Goal: Task Accomplishment & Management: Complete application form

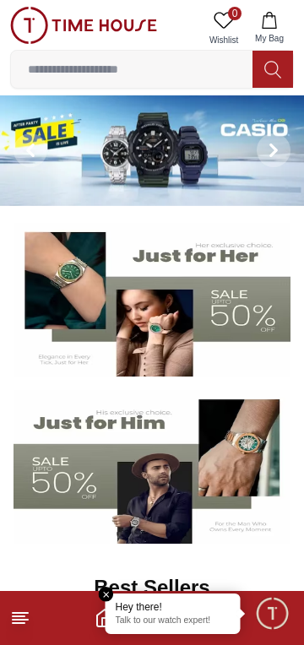
click at [19, 613] on line at bounding box center [20, 613] width 15 height 0
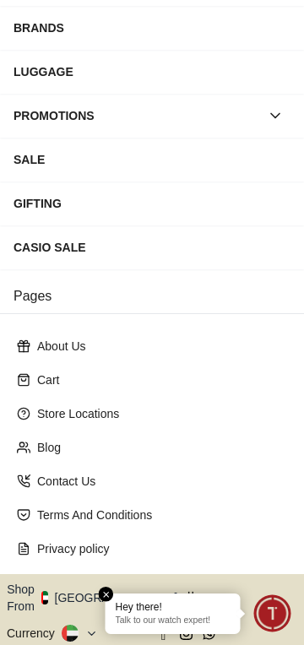
scroll to position [261, 0]
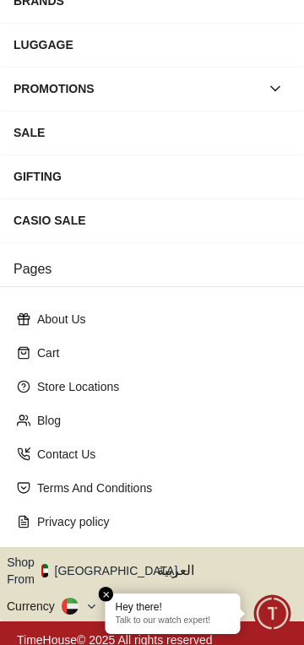
click at [184, 565] on icon "button" at bounding box center [187, 571] width 6 height 13
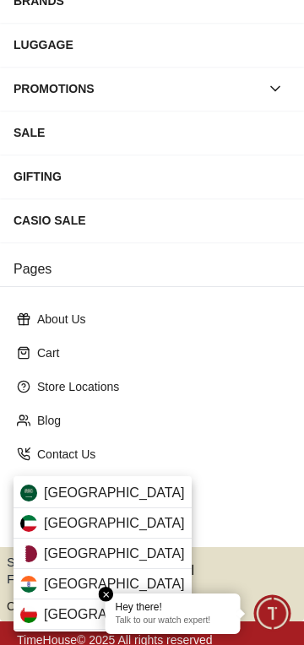
click at [137, 490] on div "Saudi Arabia" at bounding box center [103, 493] width 178 height 30
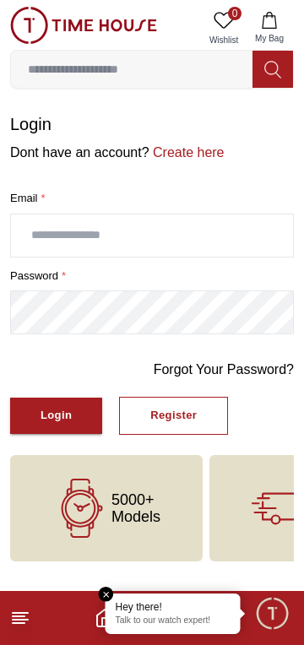
click at [47, 236] on input "text" at bounding box center [152, 235] width 282 height 42
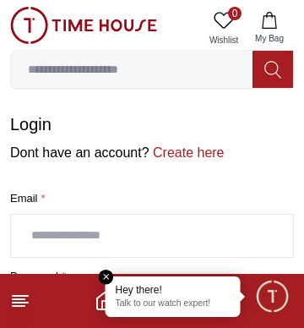
type input "**********"
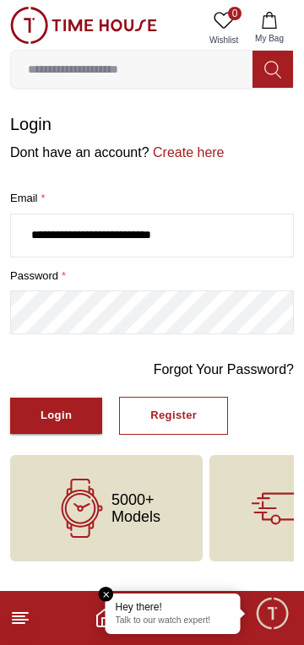
click at [35, 408] on button "Login" at bounding box center [56, 416] width 92 height 36
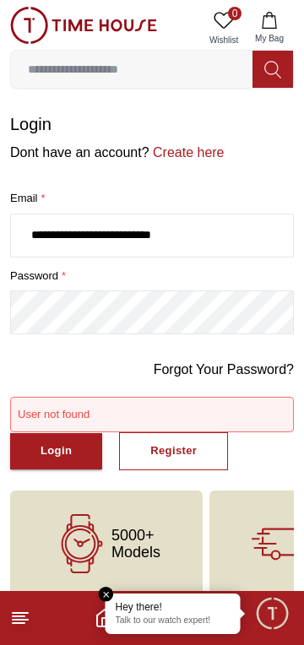
click at [33, 236] on input "**********" at bounding box center [152, 235] width 282 height 42
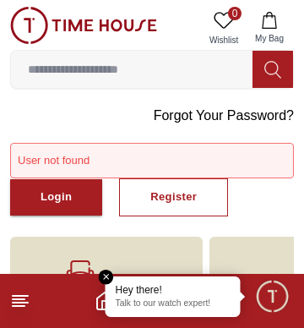
click at [153, 187] on div "Register" at bounding box center [173, 196] width 46 height 19
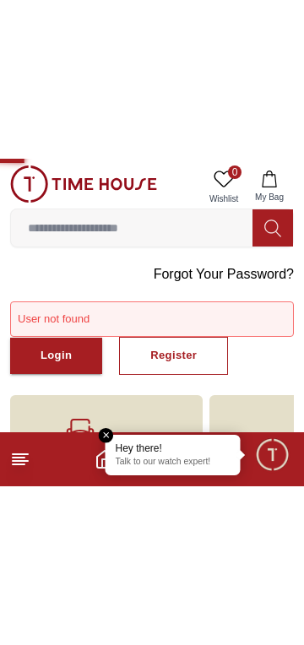
scroll to position [19, 0]
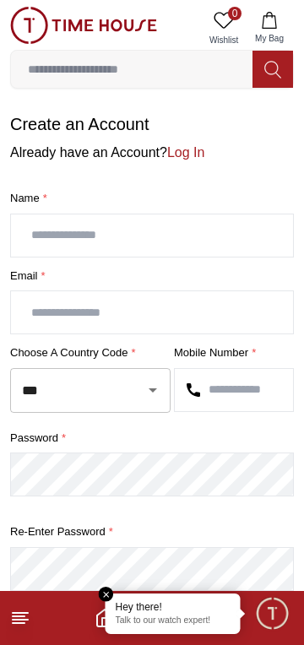
click at [35, 235] on input "text" at bounding box center [152, 235] width 282 height 42
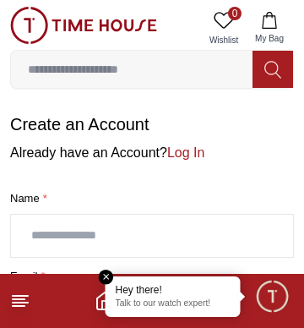
type input "**********"
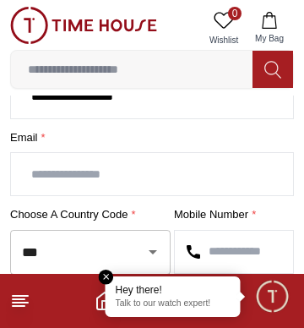
scroll to position [149, 0]
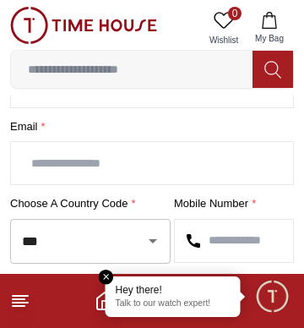
click at [44, 156] on input "text" at bounding box center [152, 163] width 282 height 42
type input "**********"
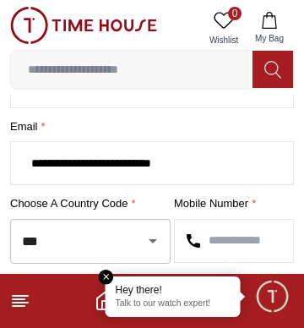
click at [144, 241] on icon "Open" at bounding box center [153, 240] width 20 height 20
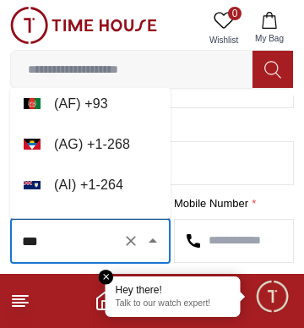
scroll to position [0, 0]
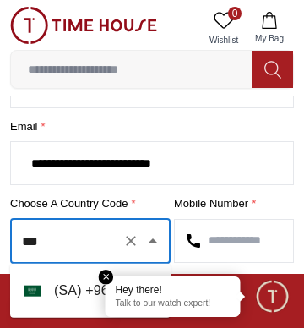
click at [42, 291] on li "( SA ) + 966" at bounding box center [90, 290] width 160 height 41
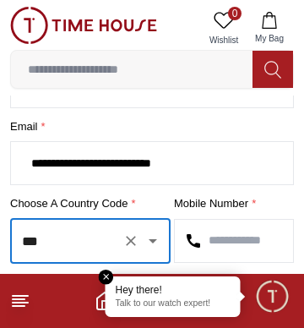
type input "***"
click at [252, 236] on input "text" at bounding box center [234, 241] width 118 height 42
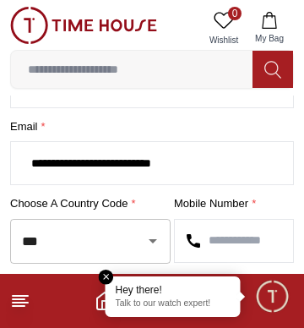
click at [106, 276] on em "Close tooltip" at bounding box center [106, 276] width 15 height 15
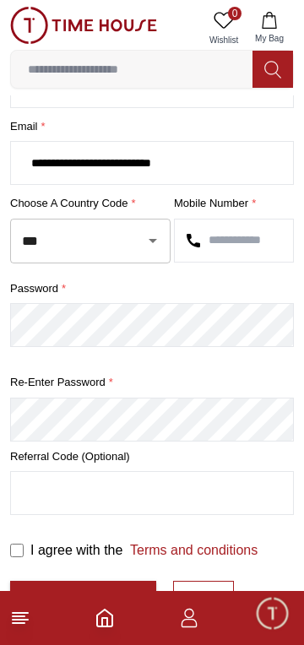
click at [241, 236] on input "text" at bounding box center [234, 241] width 118 height 42
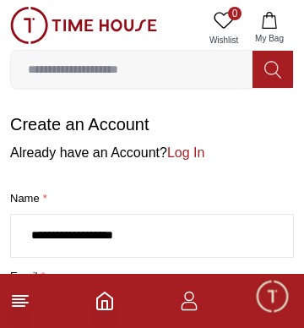
scroll to position [68, 0]
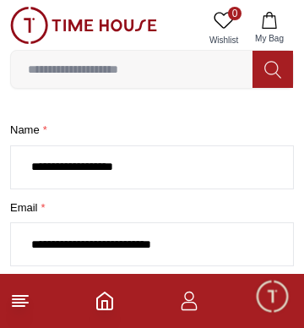
click at [290, 232] on input "**********" at bounding box center [152, 244] width 282 height 42
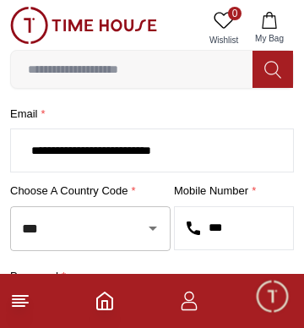
scroll to position [176, 0]
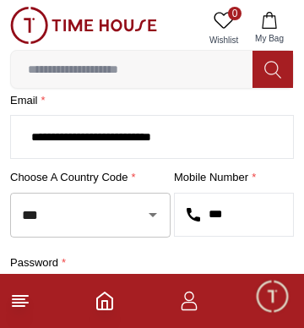
click at [262, 211] on input "***" at bounding box center [234, 214] width 118 height 42
type input "*"
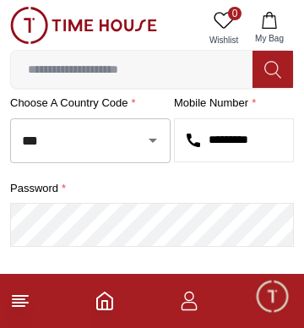
scroll to position [257, 0]
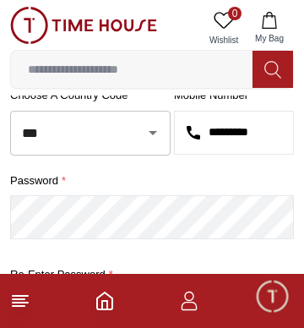
type input "*********"
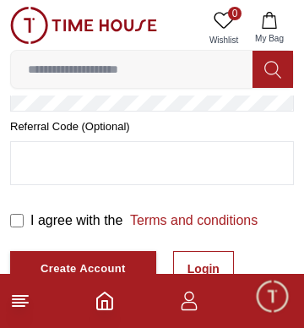
scroll to position [481, 0]
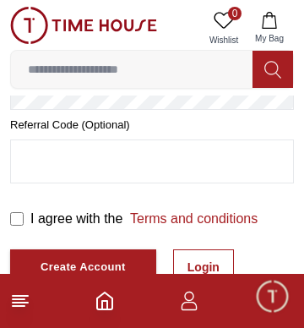
click at [31, 159] on input "text" at bounding box center [152, 161] width 282 height 42
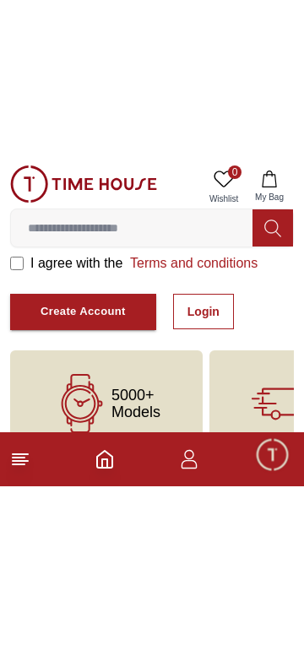
scroll to position [315, 0]
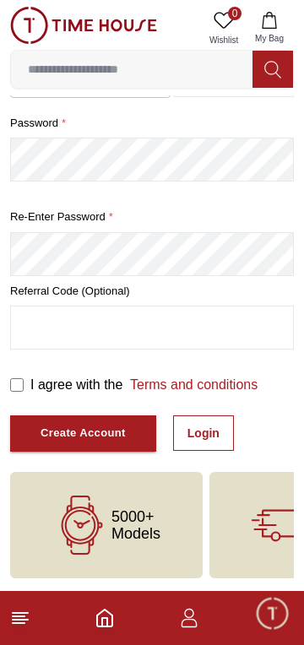
click at [44, 427] on div "Create Account" at bounding box center [83, 433] width 85 height 19
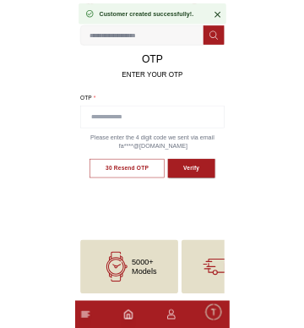
scroll to position [93, 0]
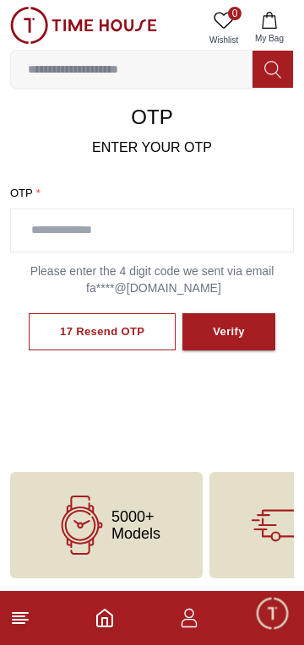
click at [195, 234] on input "text" at bounding box center [152, 230] width 282 height 42
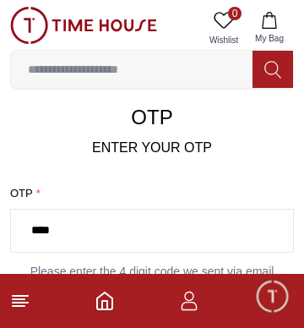
scroll to position [0, 0]
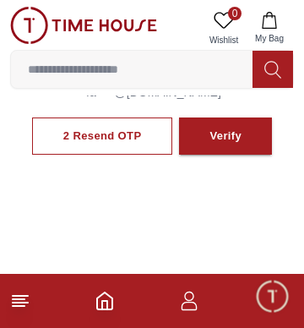
type input "****"
click at [241, 125] on button "Verify" at bounding box center [225, 136] width 93 height 38
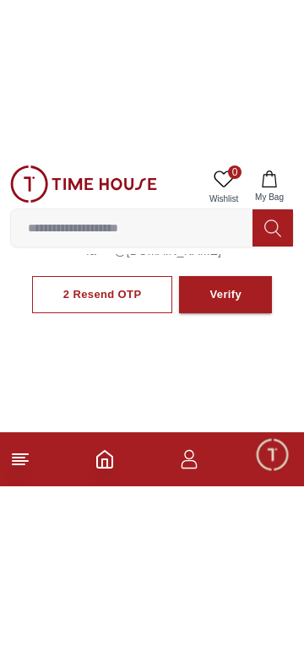
scroll to position [94, 0]
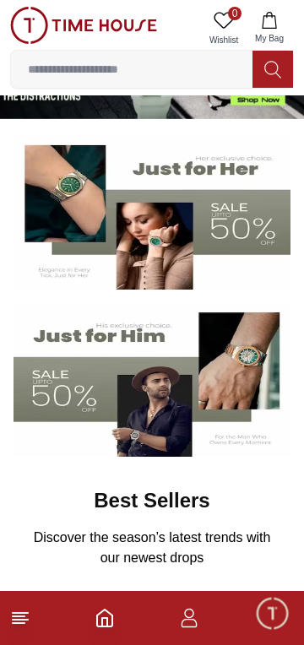
scroll to position [82, 0]
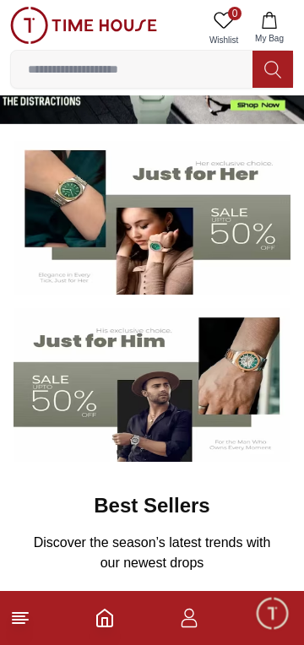
click at [57, 371] on img at bounding box center [152, 385] width 277 height 154
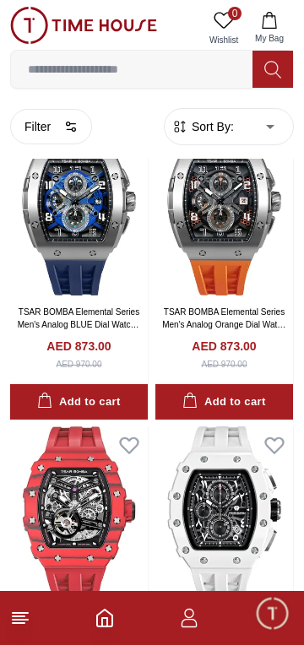
click at [187, 622] on icon "button" at bounding box center [189, 618] width 20 height 20
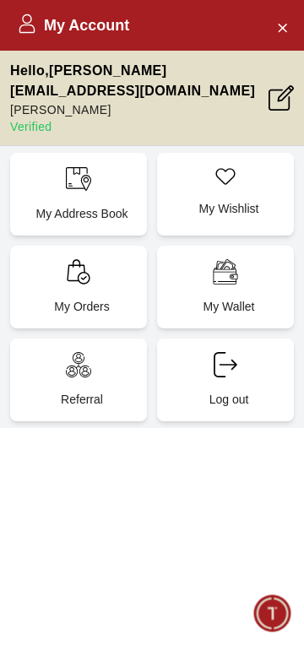
click at [279, 25] on icon "Close Account" at bounding box center [283, 28] width 8 height 8
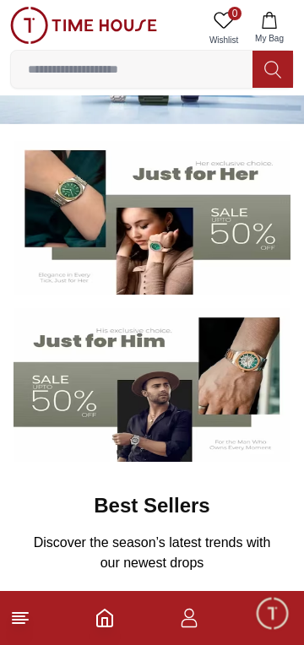
click at [272, 610] on span "Minimize live chat window" at bounding box center [271, 612] width 49 height 49
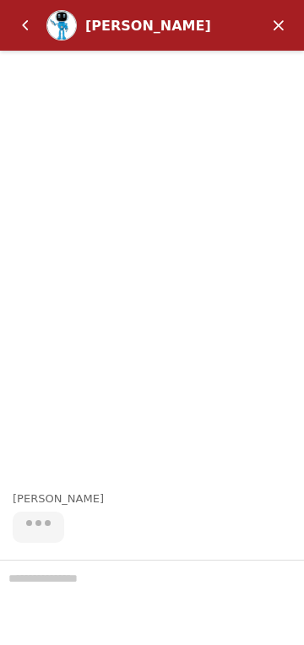
click at [280, 30] on em "Minimize" at bounding box center [279, 25] width 34 height 34
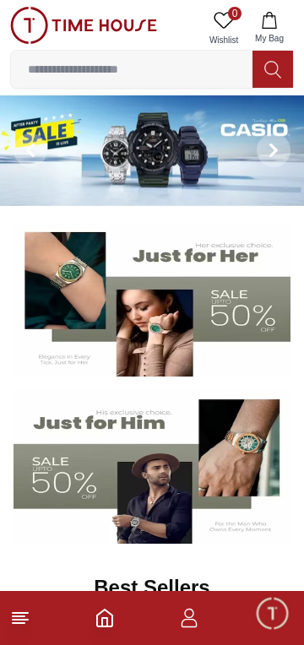
click at [27, 615] on icon at bounding box center [20, 618] width 20 height 20
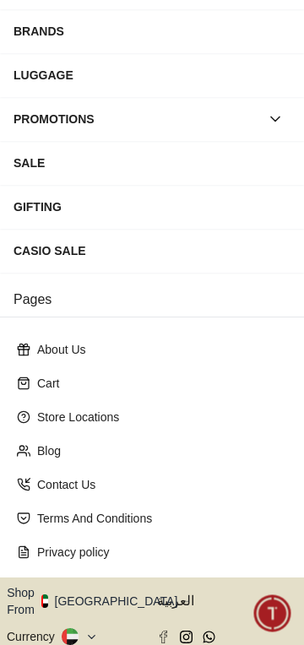
scroll to position [261, 0]
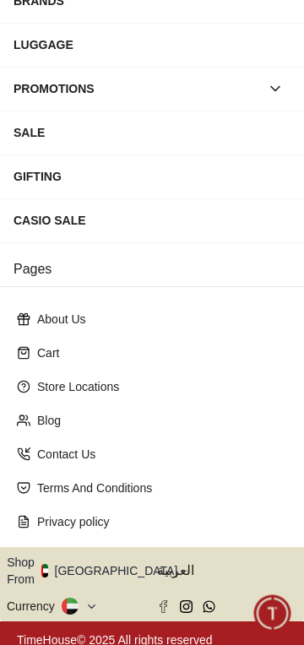
click at [184, 565] on icon "button" at bounding box center [187, 571] width 6 height 13
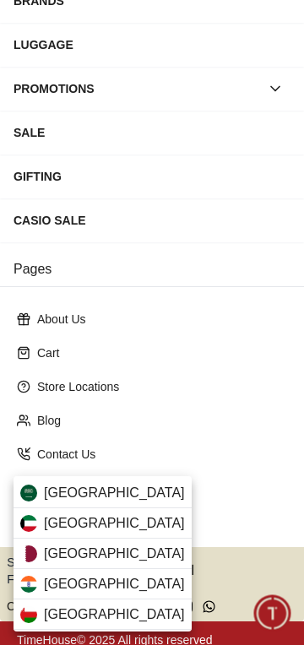
click at [127, 486] on div "Saudi Arabia" at bounding box center [103, 493] width 178 height 30
